Goal: Information Seeking & Learning: Learn about a topic

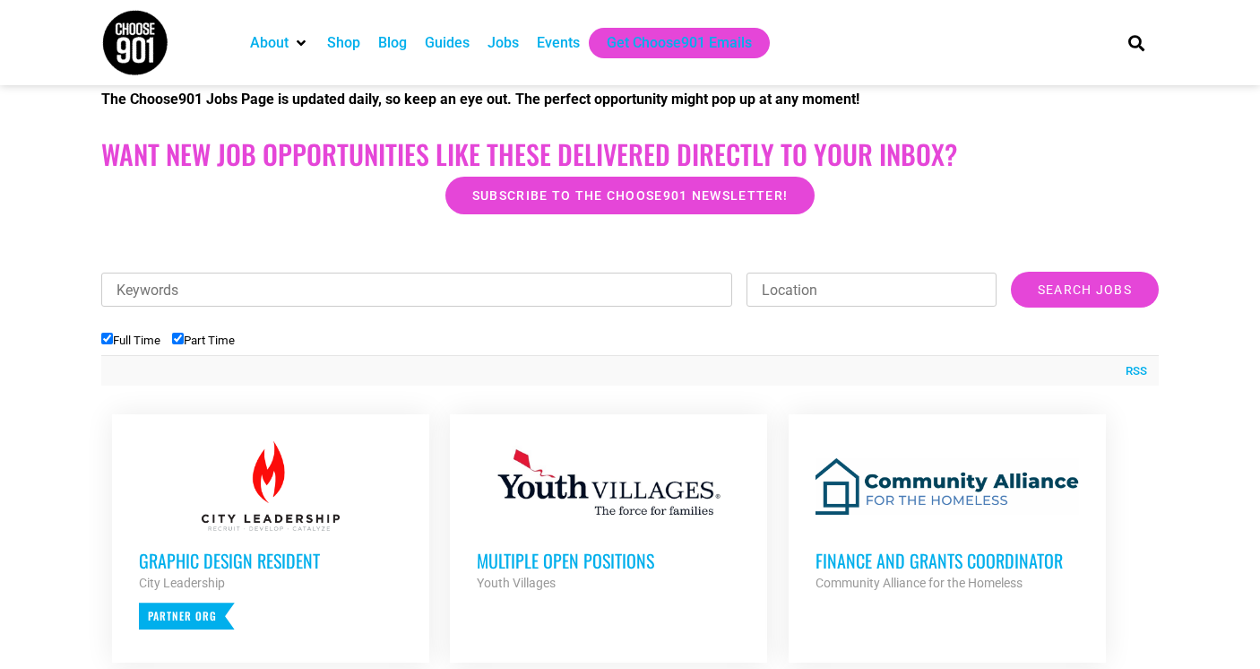
click at [194, 564] on h3 "Graphic Design Resident" at bounding box center [271, 560] width 264 height 23
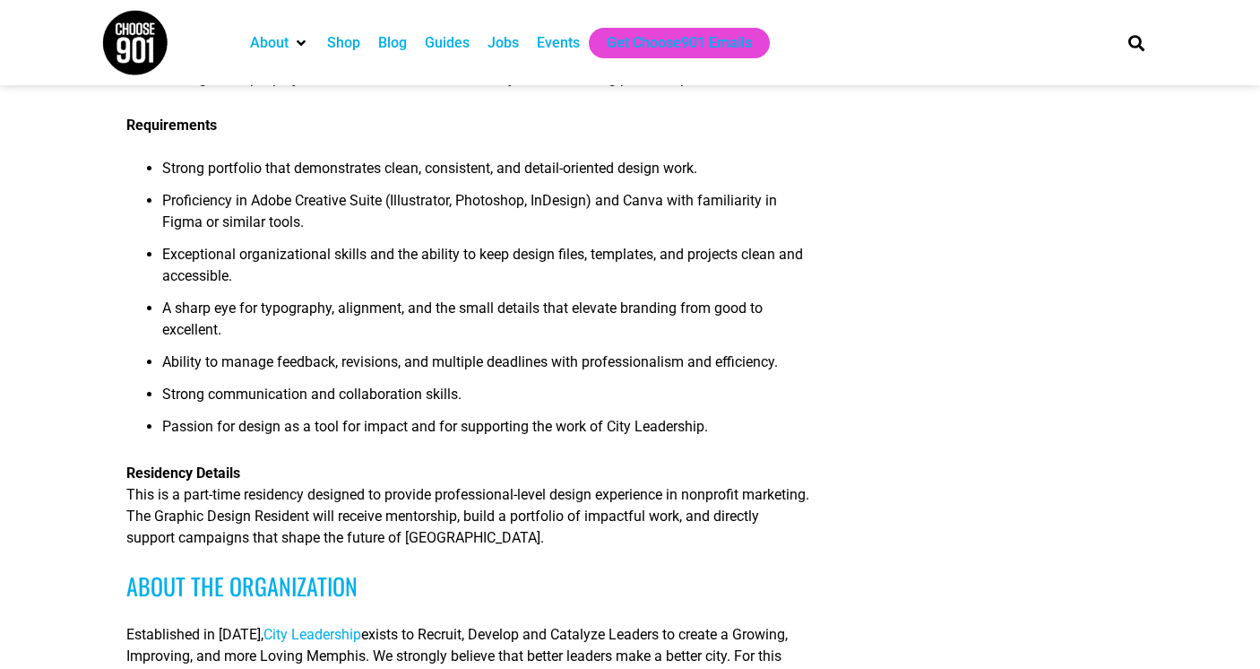
scroll to position [112, 0]
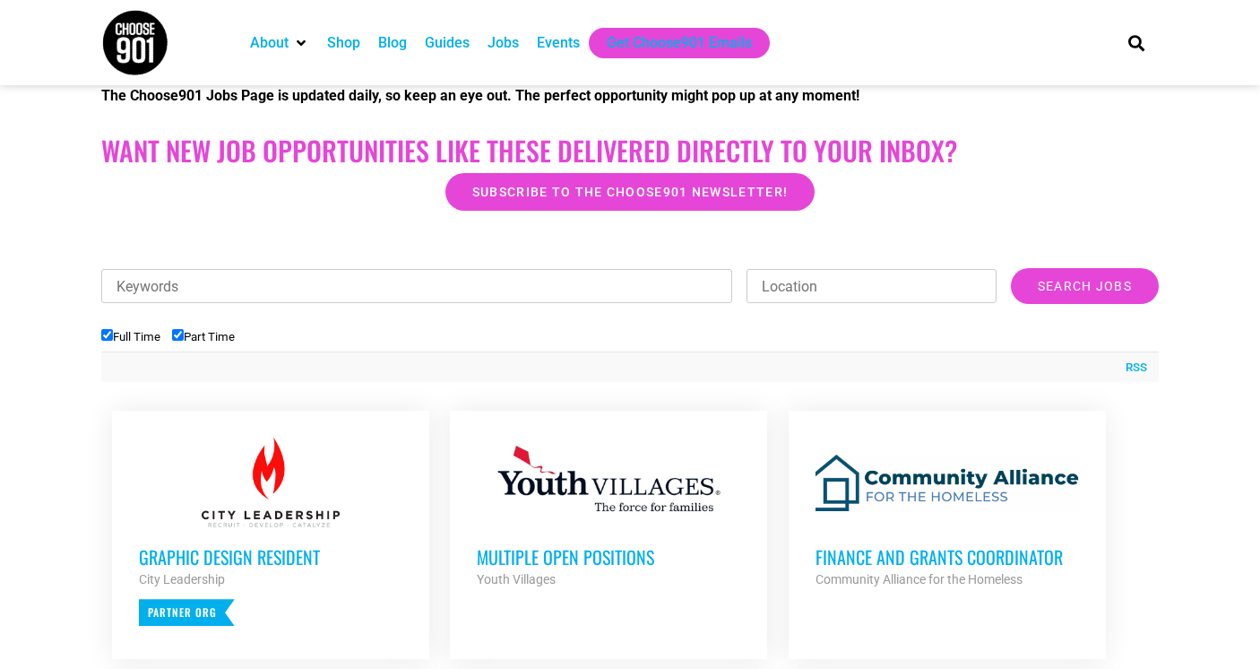
click at [184, 332] on input "Part Time" at bounding box center [178, 335] width 12 height 12
checkbox input "false"
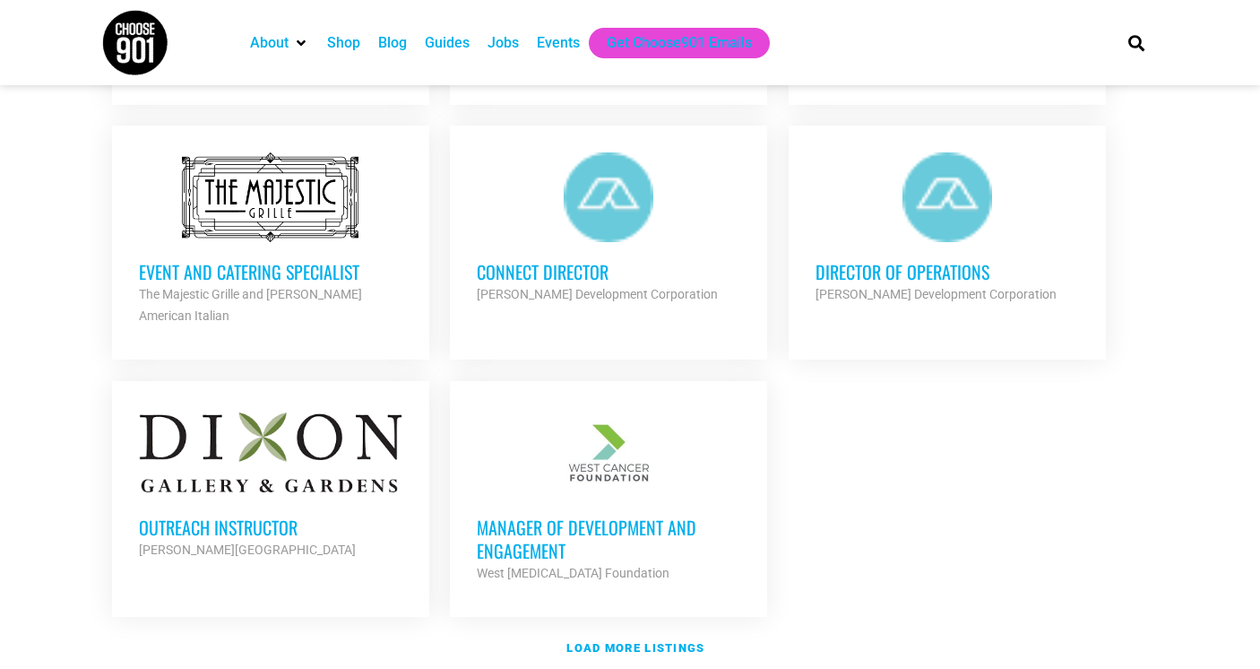
scroll to position [1986, 0]
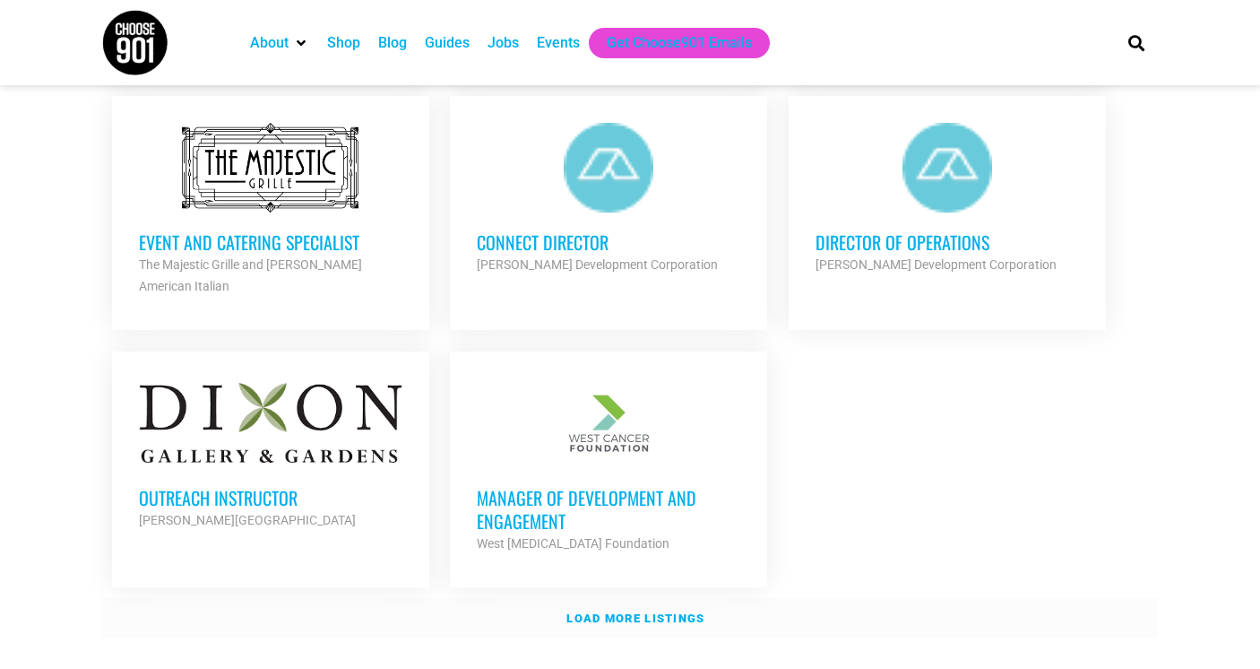
click at [654, 611] on strong "Load more listings" at bounding box center [636, 617] width 138 height 13
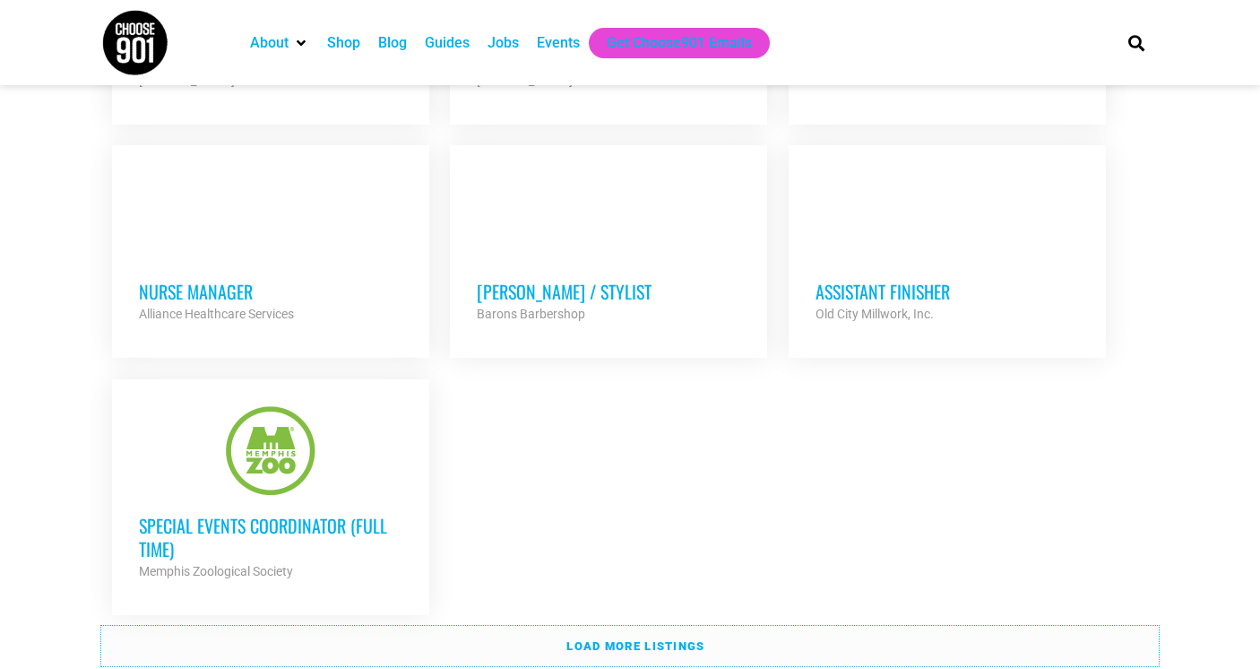
scroll to position [3818, 0]
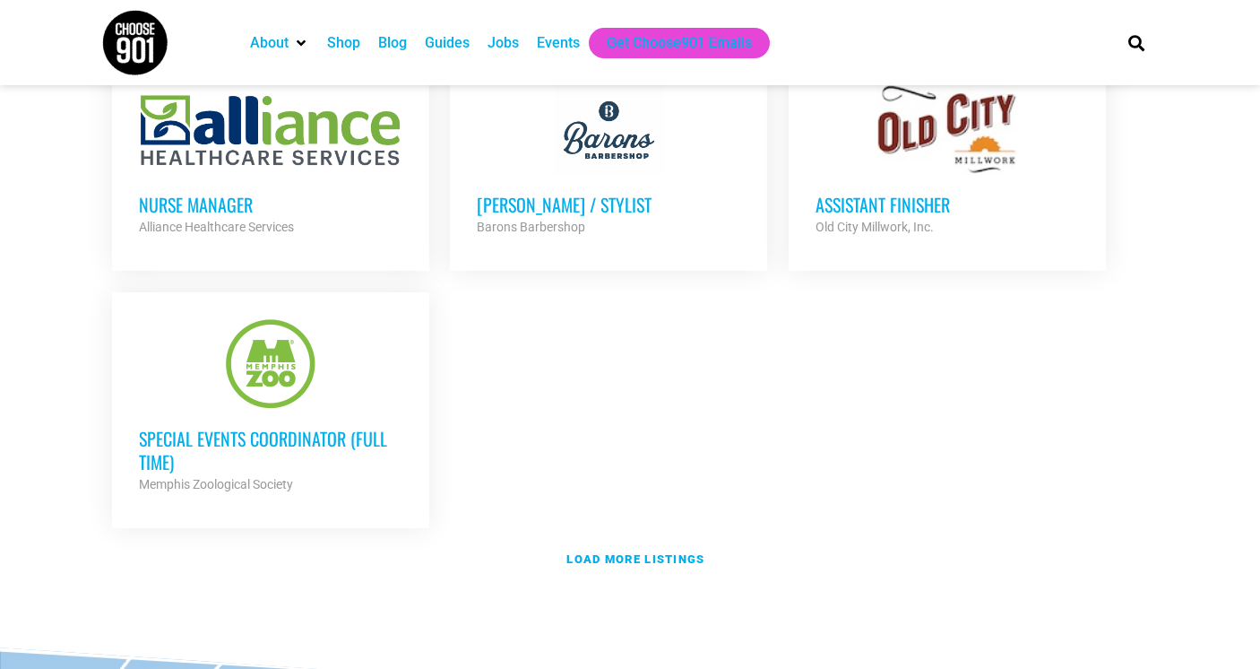
click at [207, 539] on link "Load more listings" at bounding box center [630, 559] width 1058 height 41
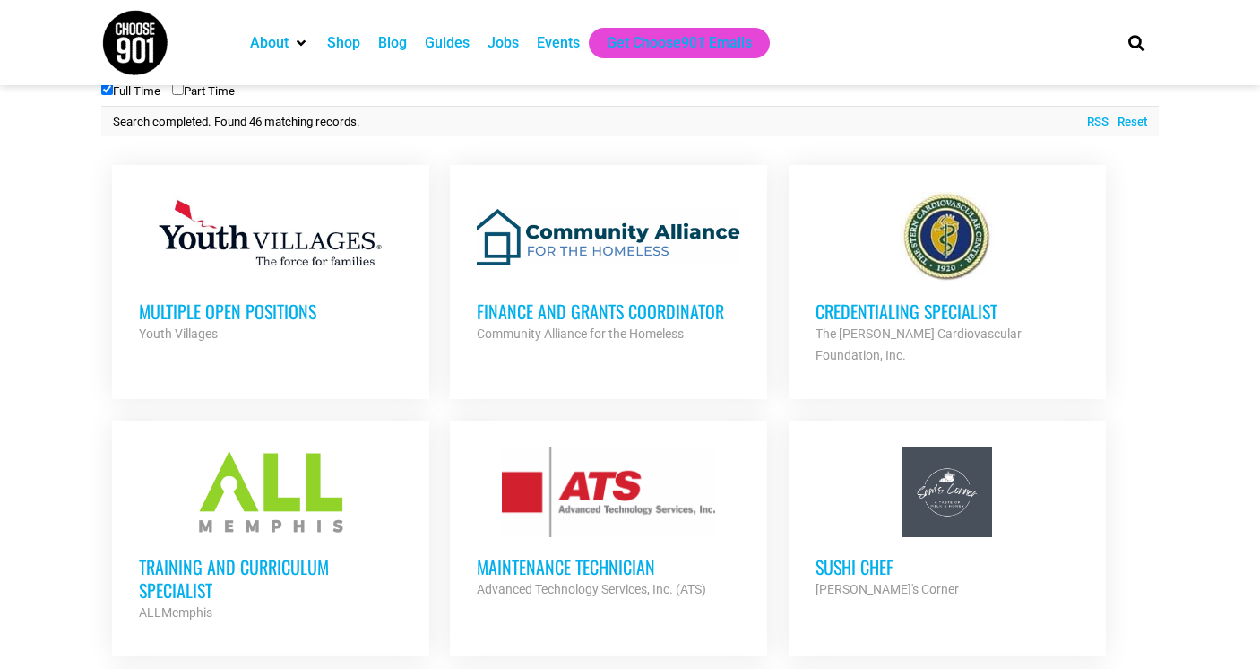
scroll to position [0, 0]
